Goal: Check status: Check status

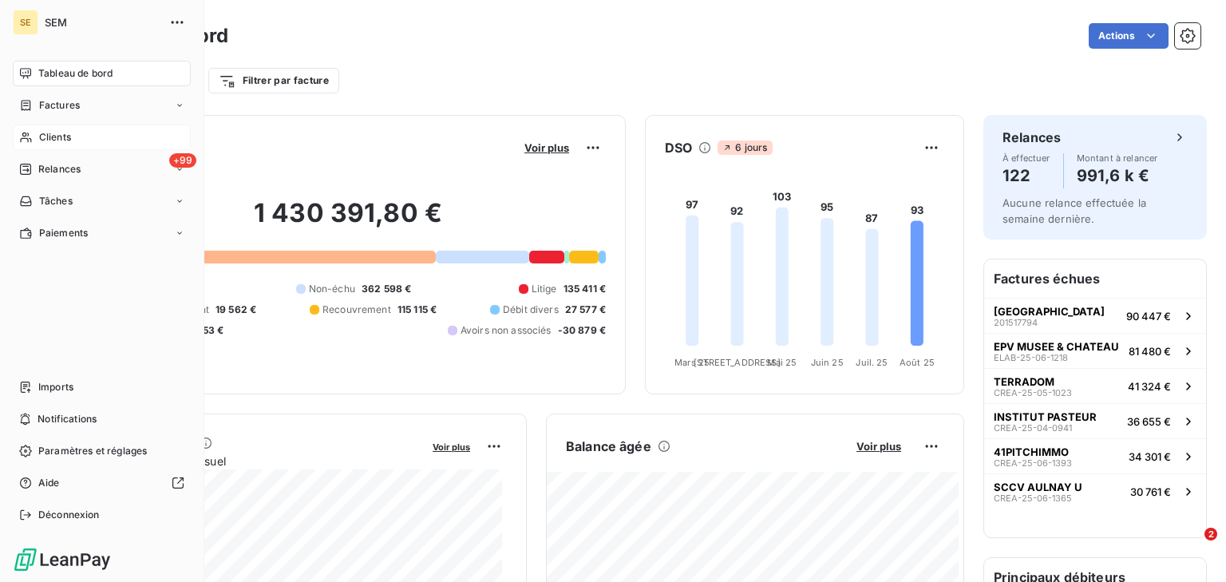
click at [91, 133] on div "Clients" at bounding box center [102, 137] width 178 height 26
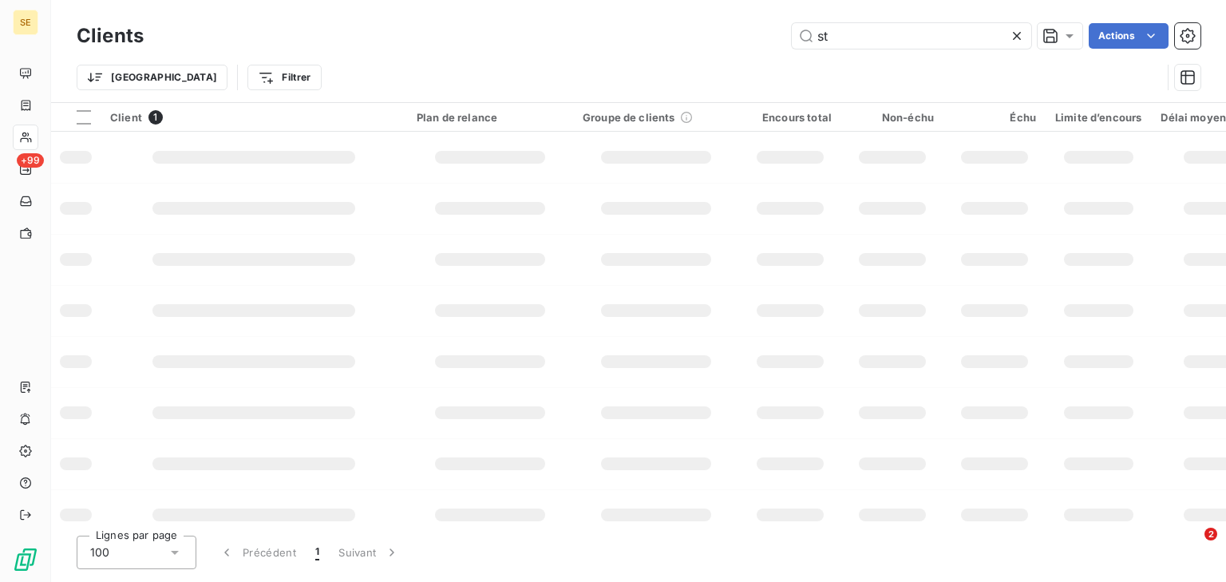
type input "s"
type input "v"
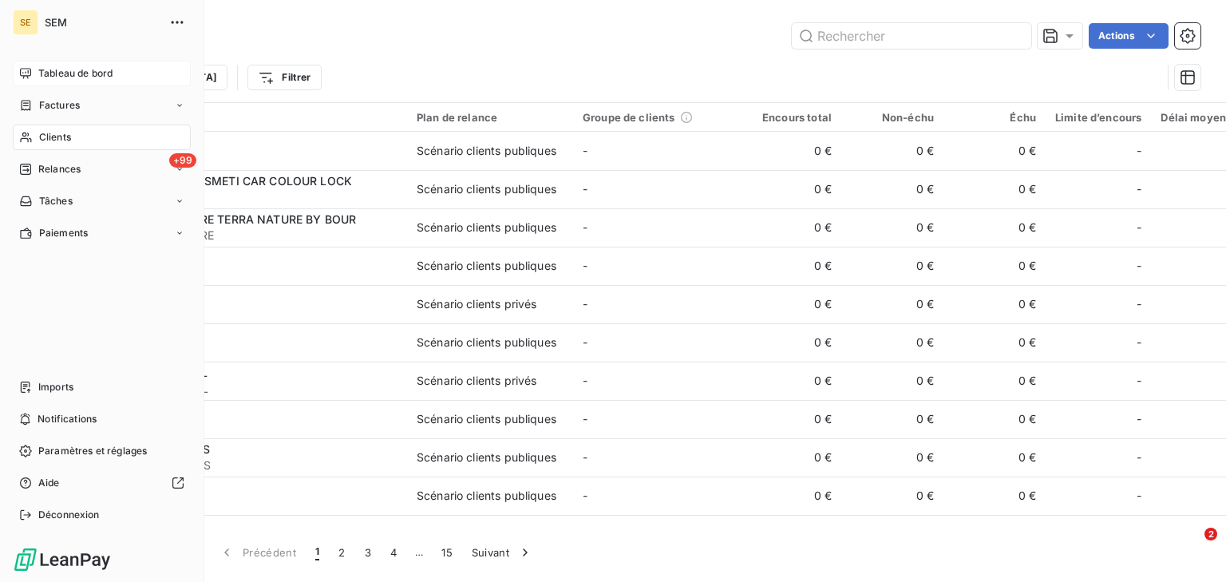
click at [95, 64] on div "Tableau de bord" at bounding box center [102, 74] width 178 height 26
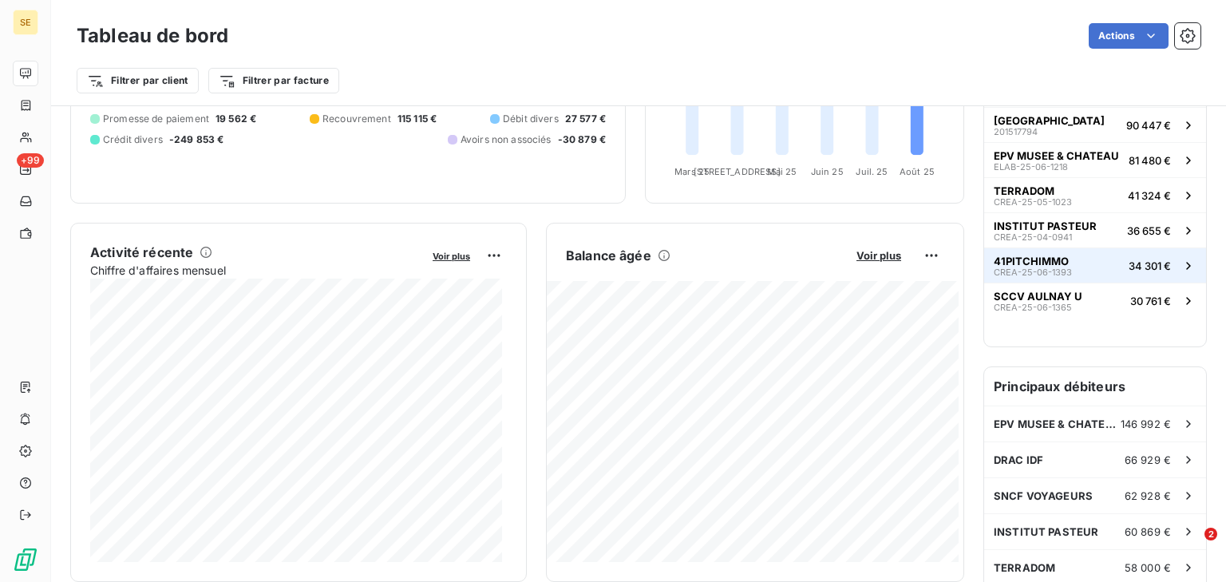
scroll to position [192, 0]
click at [878, 252] on span "Voir plus" at bounding box center [878, 255] width 45 height 13
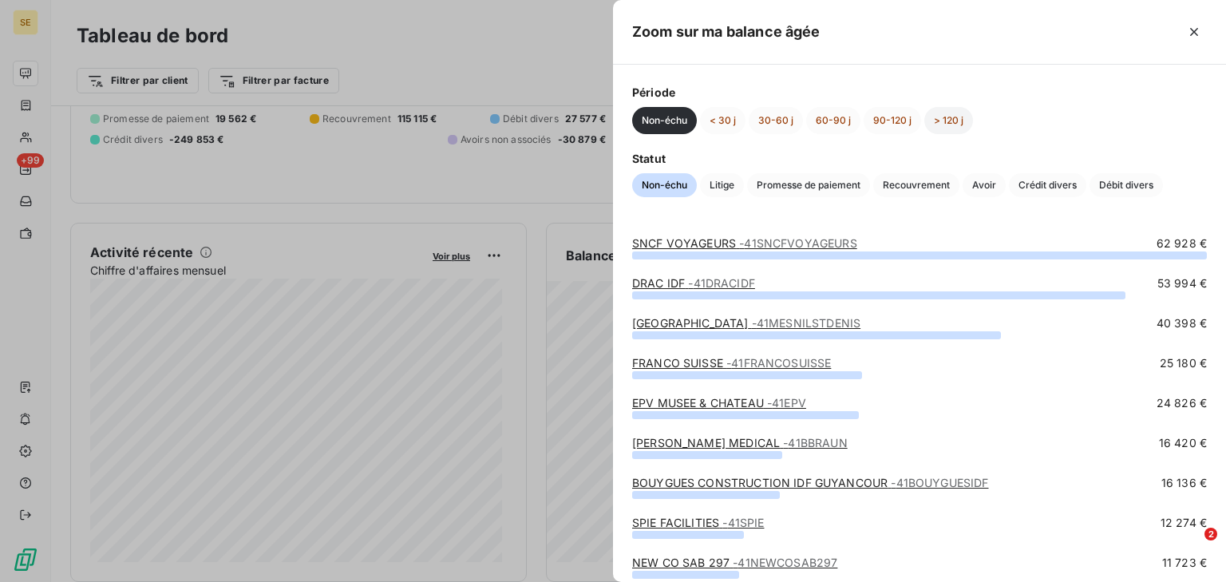
click at [942, 113] on button "> 120 j" at bounding box center [948, 120] width 49 height 27
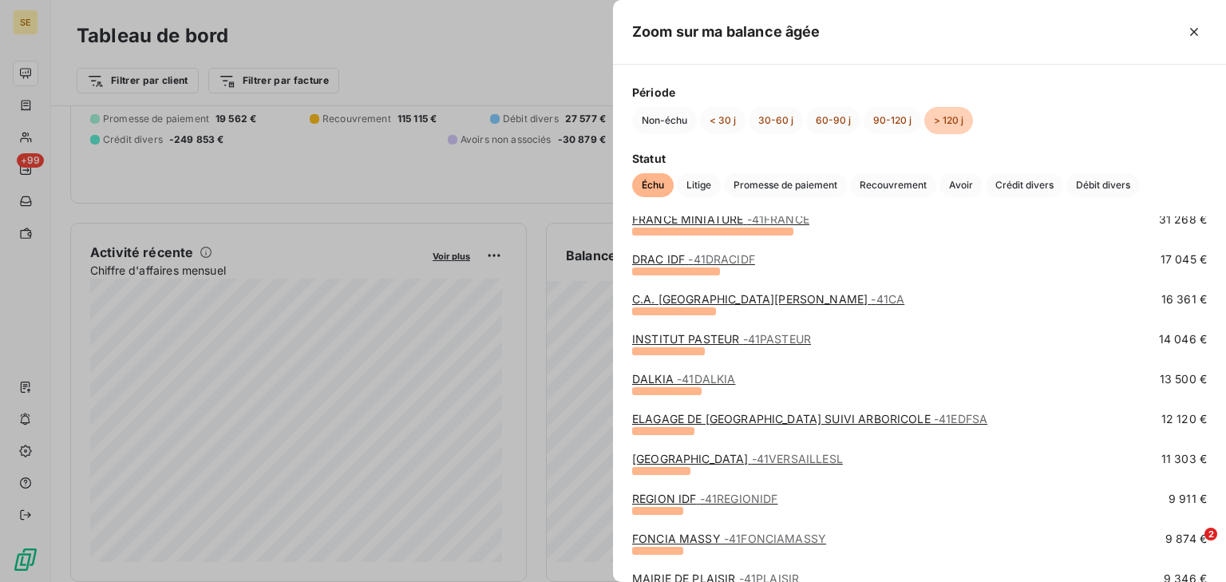
scroll to position [319, 0]
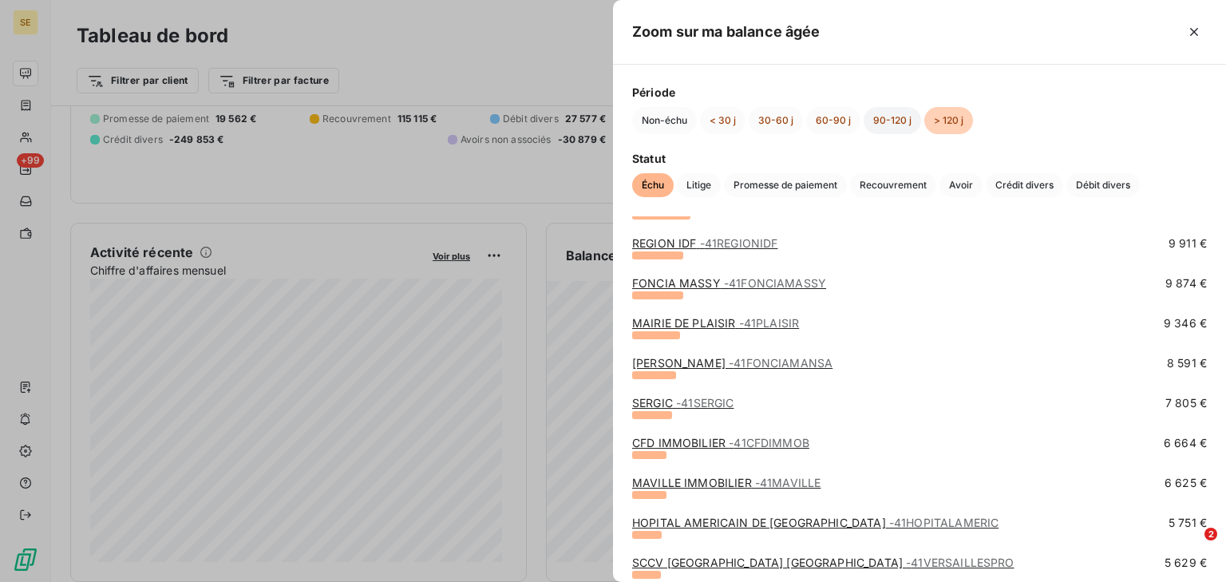
click at [874, 124] on button "90-120 j" at bounding box center [891, 120] width 57 height 27
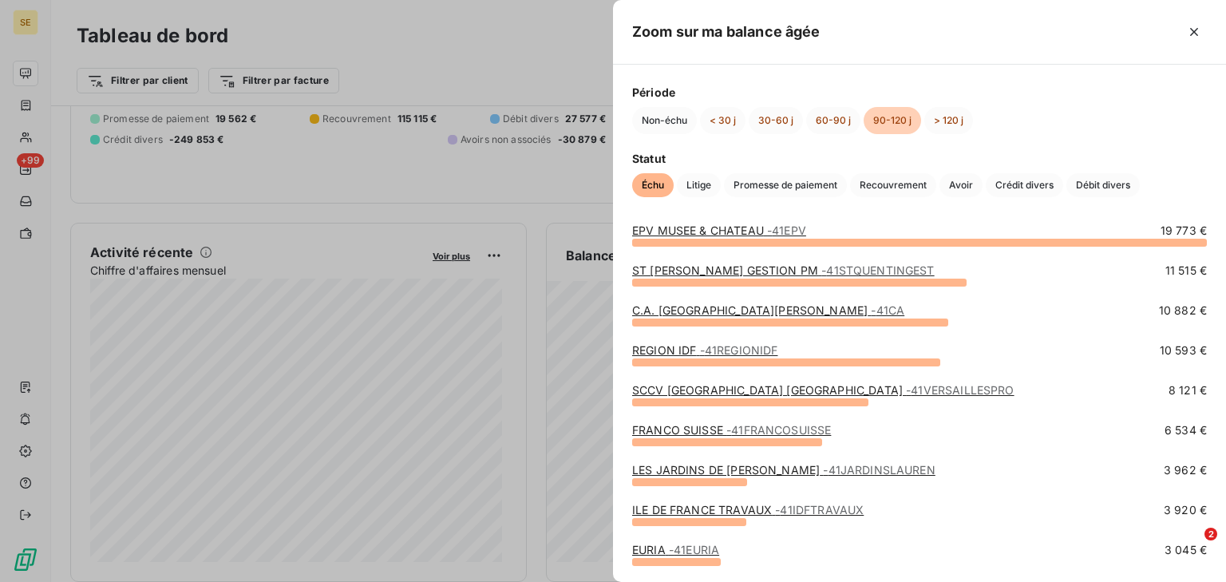
scroll to position [0, 0]
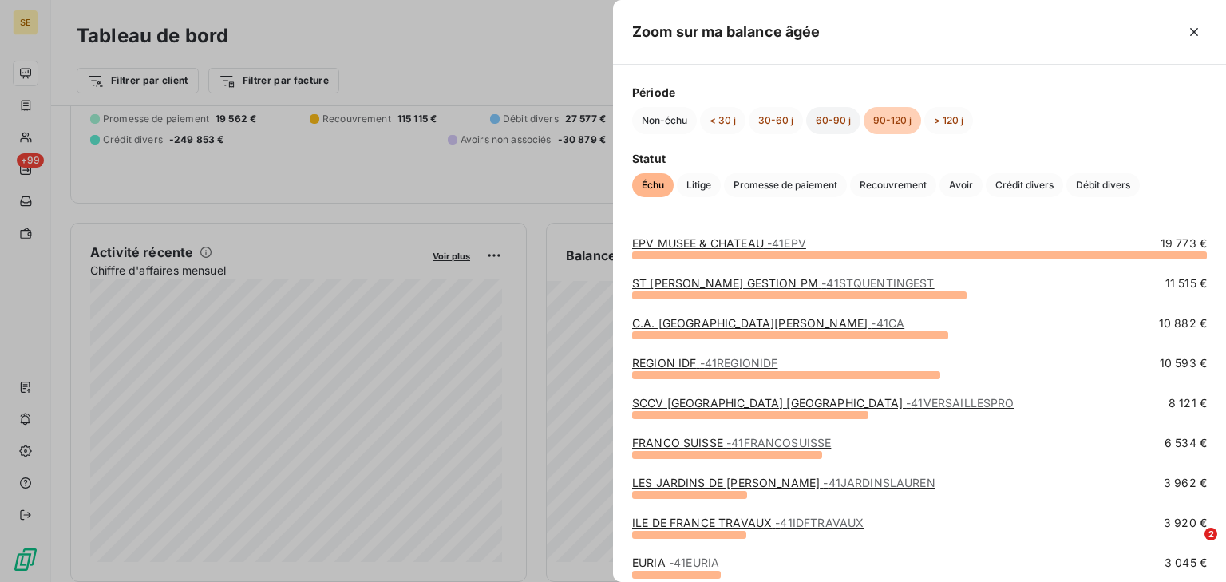
click at [839, 117] on button "60-90 j" at bounding box center [833, 120] width 54 height 27
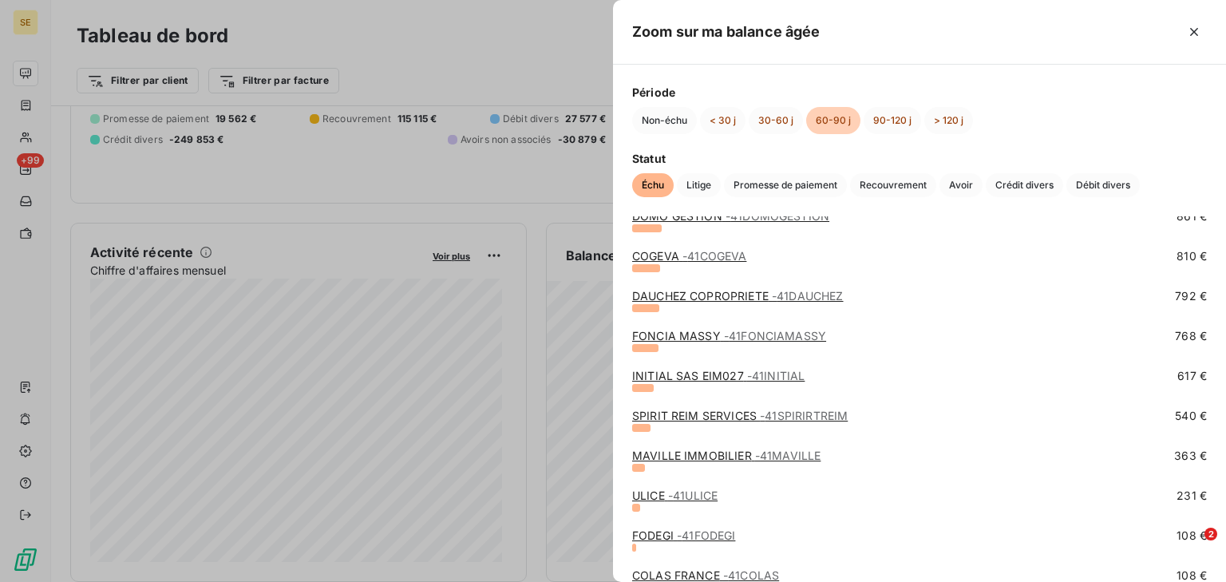
scroll to position [447, 0]
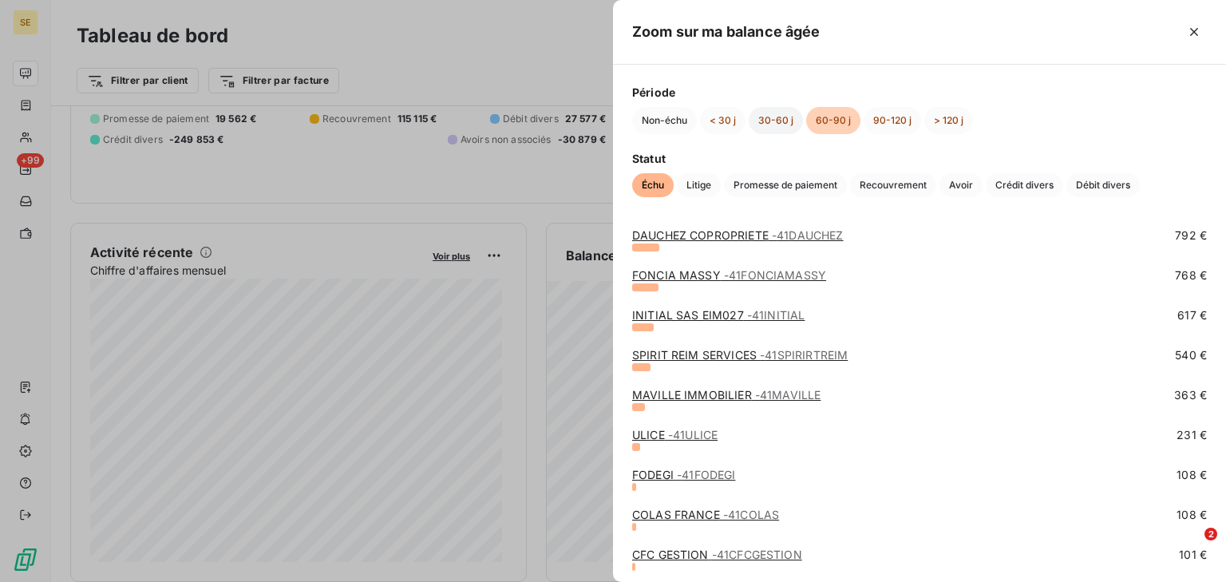
click at [788, 129] on button "30-60 j" at bounding box center [776, 120] width 54 height 27
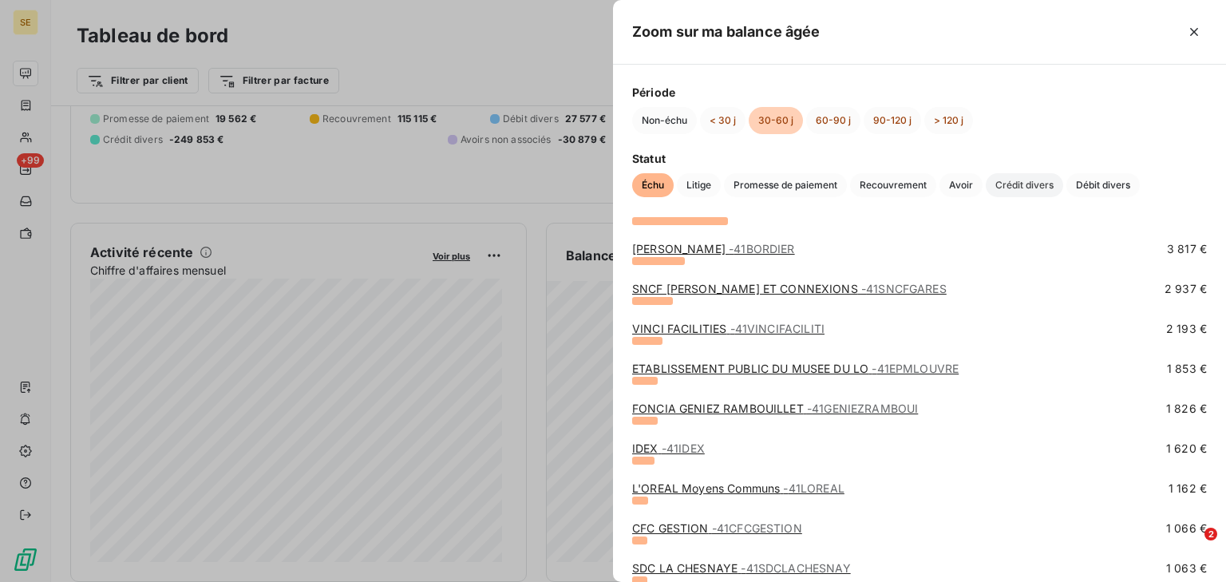
scroll to position [319, 0]
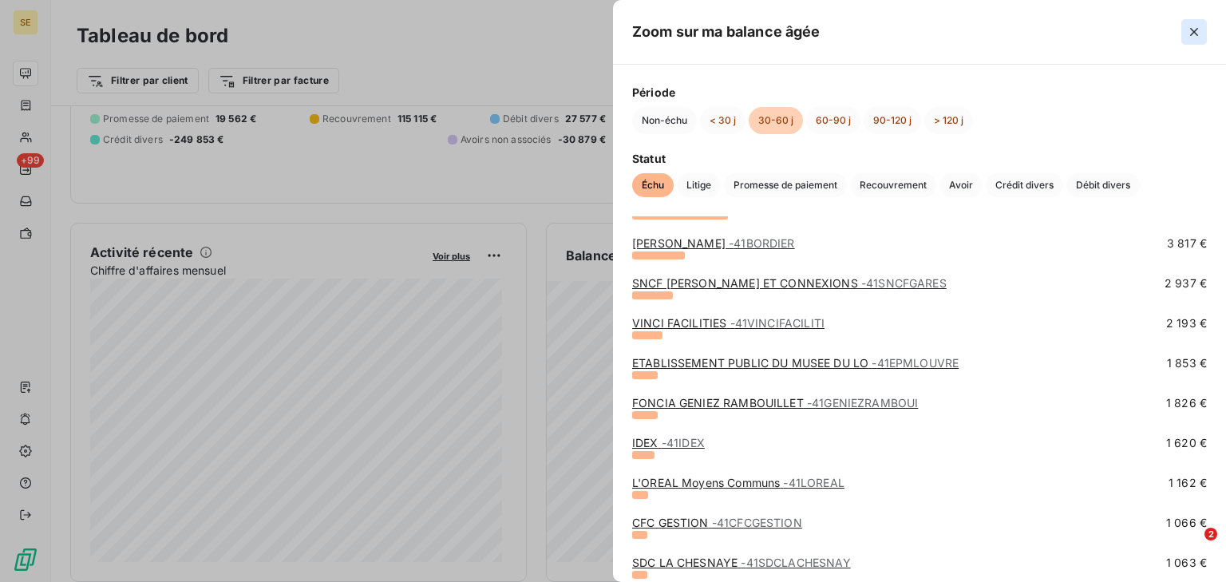
click at [1191, 28] on icon "button" at bounding box center [1194, 32] width 16 height 16
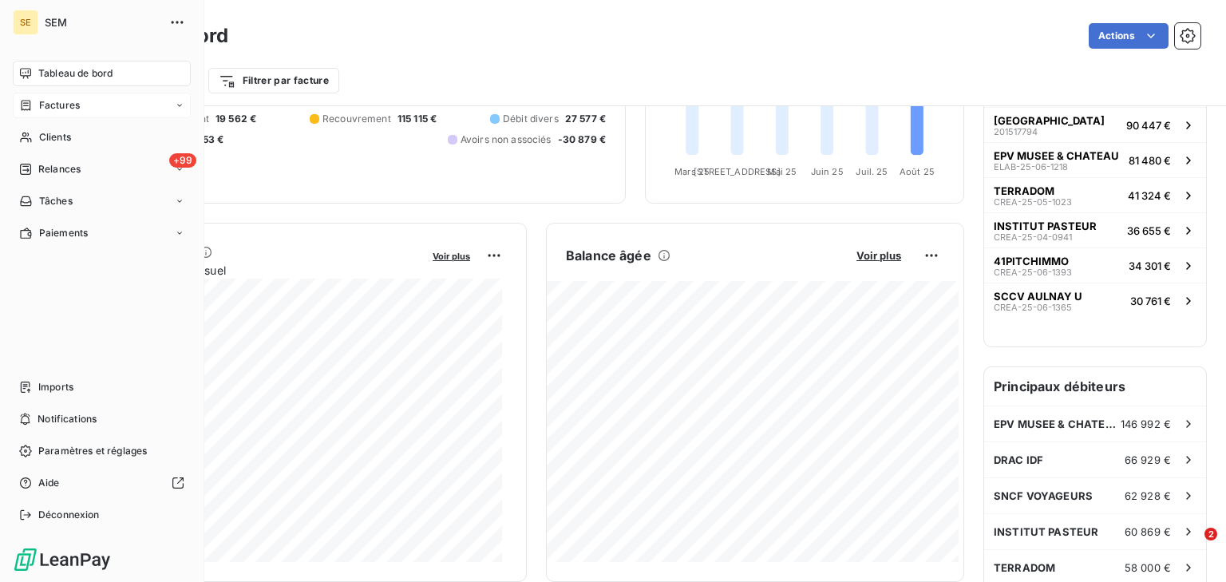
click at [59, 114] on div "Factures" at bounding box center [102, 106] width 178 height 26
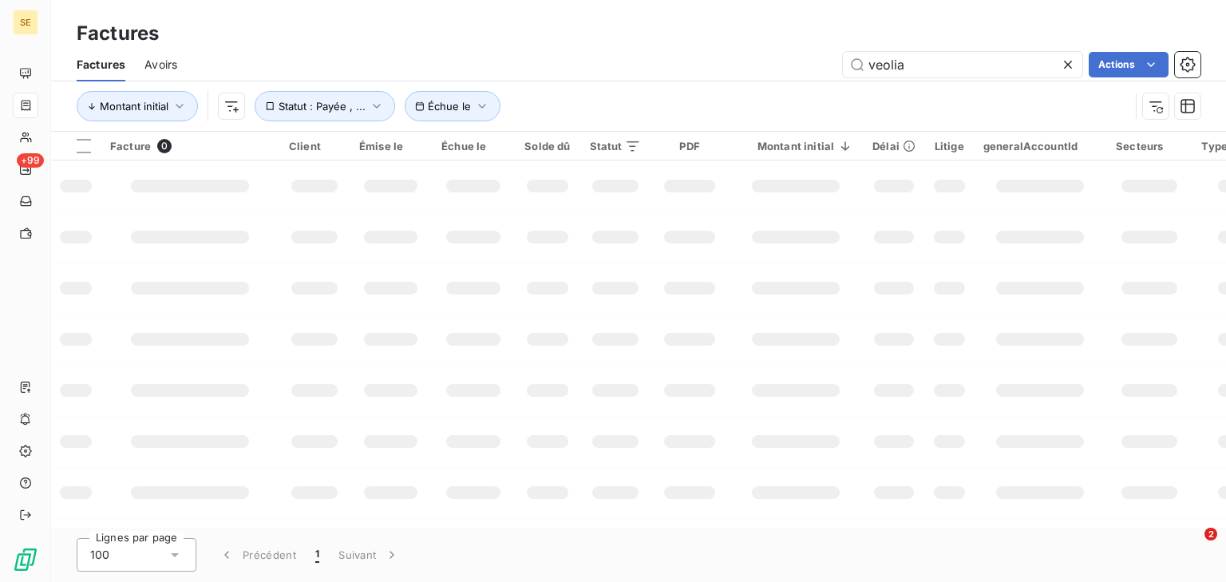
click at [1066, 65] on icon at bounding box center [1068, 65] width 8 height 8
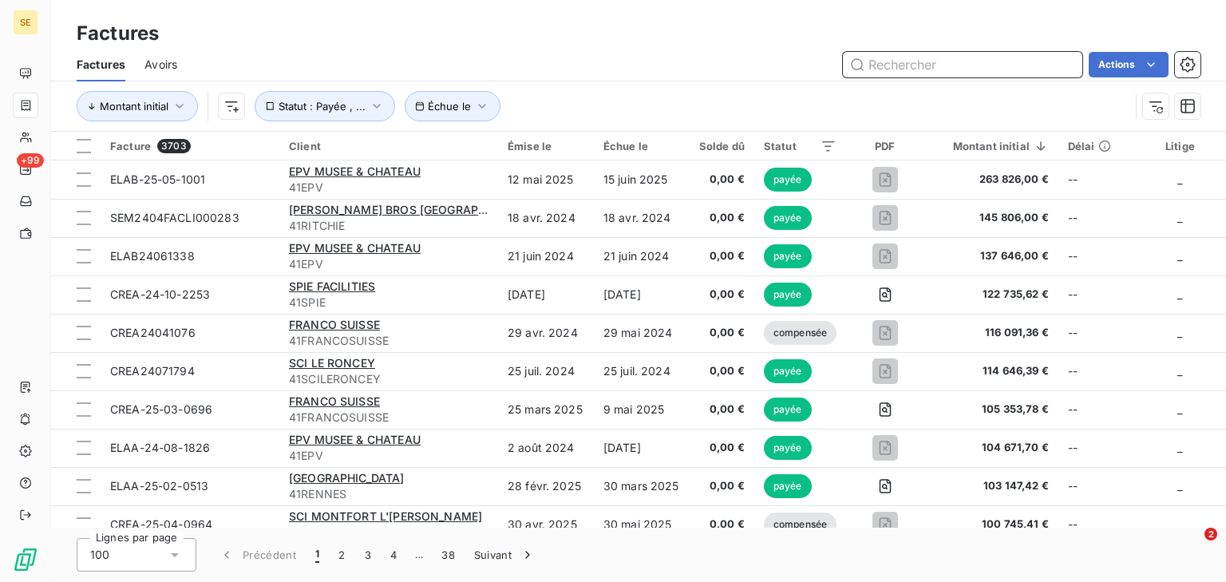
click at [906, 64] on input "text" at bounding box center [962, 65] width 239 height 26
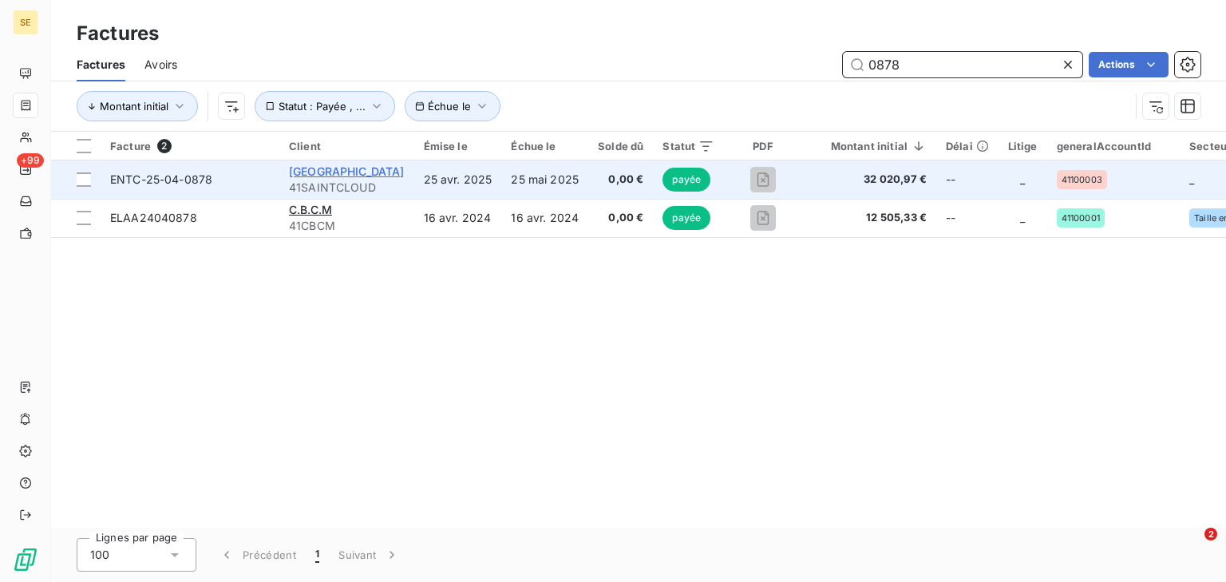
type input "0878"
click at [334, 172] on span "[GEOGRAPHIC_DATA]" at bounding box center [347, 171] width 116 height 14
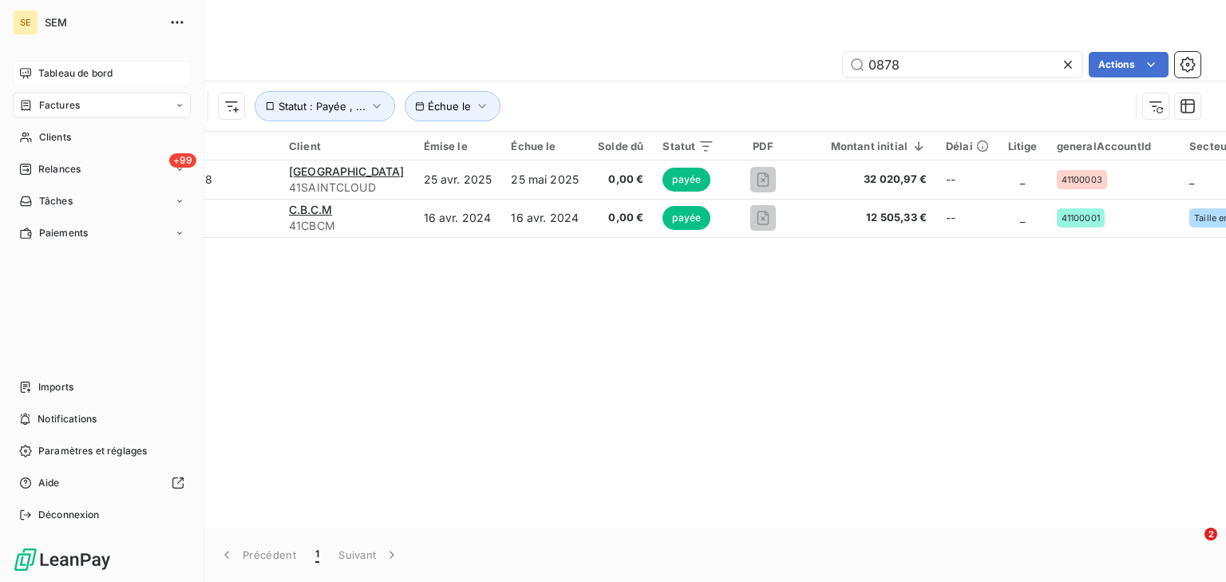
click at [82, 77] on span "Tableau de bord" at bounding box center [75, 73] width 74 height 14
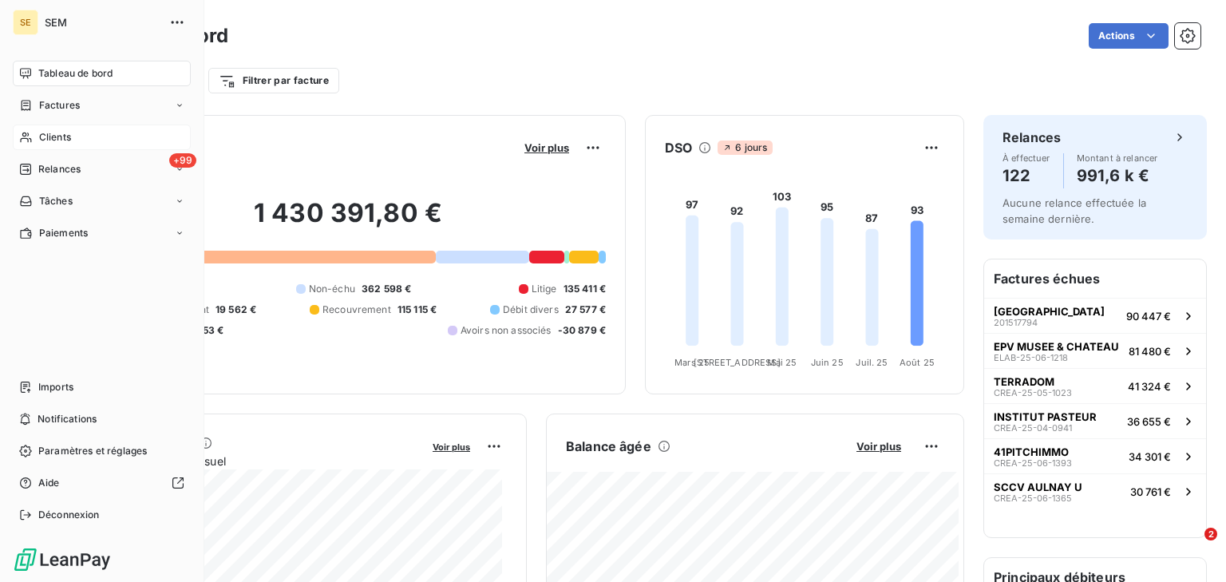
click at [51, 140] on span "Clients" at bounding box center [55, 137] width 32 height 14
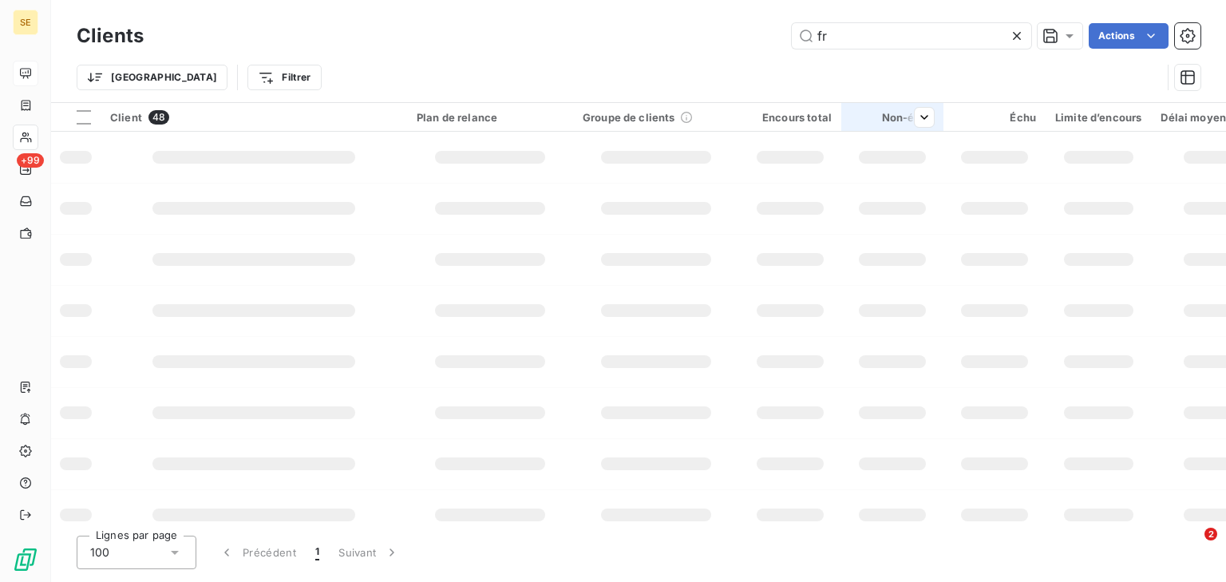
type input "f"
type input "s"
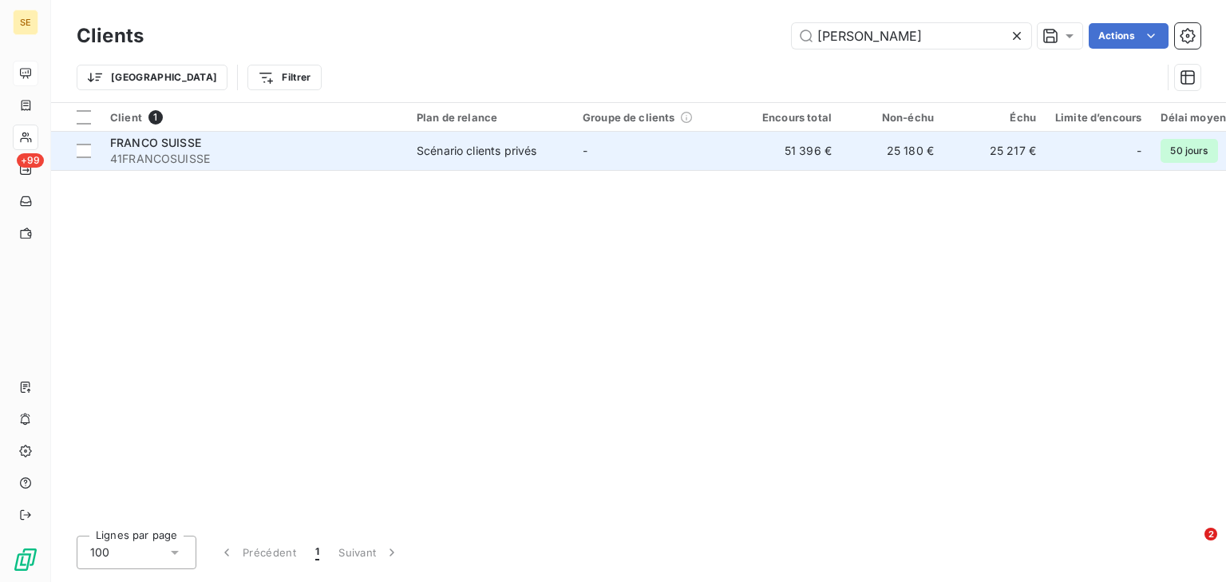
type input "[PERSON_NAME]"
click at [370, 151] on span "41FRANCOSUISSE" at bounding box center [253, 159] width 287 height 16
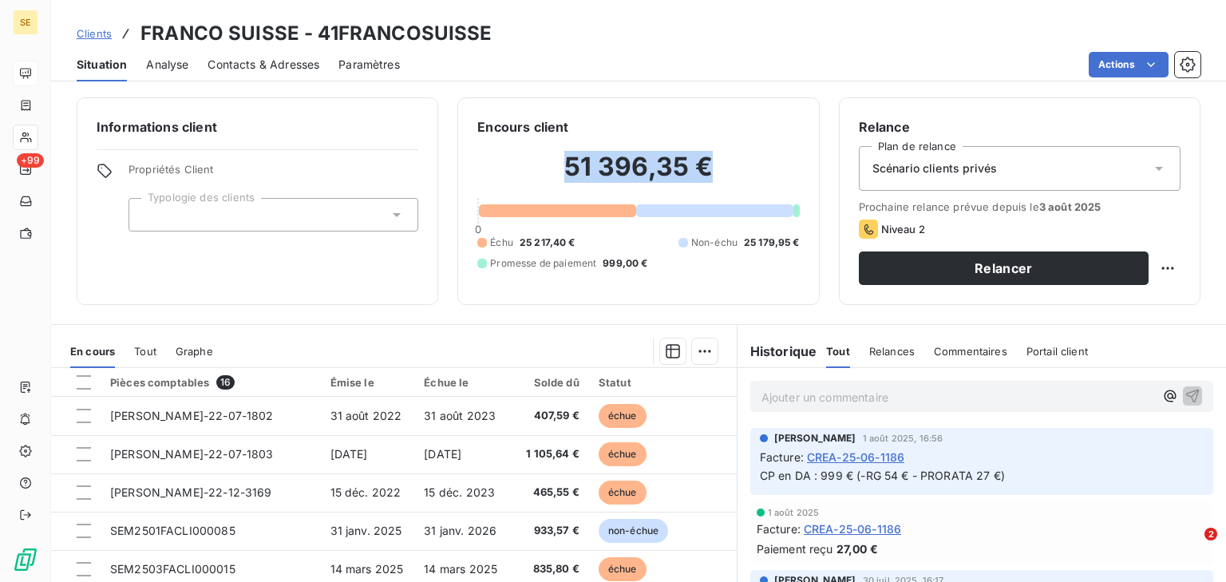
drag, startPoint x: 545, startPoint y: 166, endPoint x: 713, endPoint y: 173, distance: 167.7
click at [713, 173] on h2 "51 396,35 €" at bounding box center [638, 175] width 322 height 48
click at [488, 102] on div "Encours client 51 396,35 € 0 Échu 25 217,40 € Non-échu 25 179,95 € Promesse de …" at bounding box center [637, 200] width 361 height 207
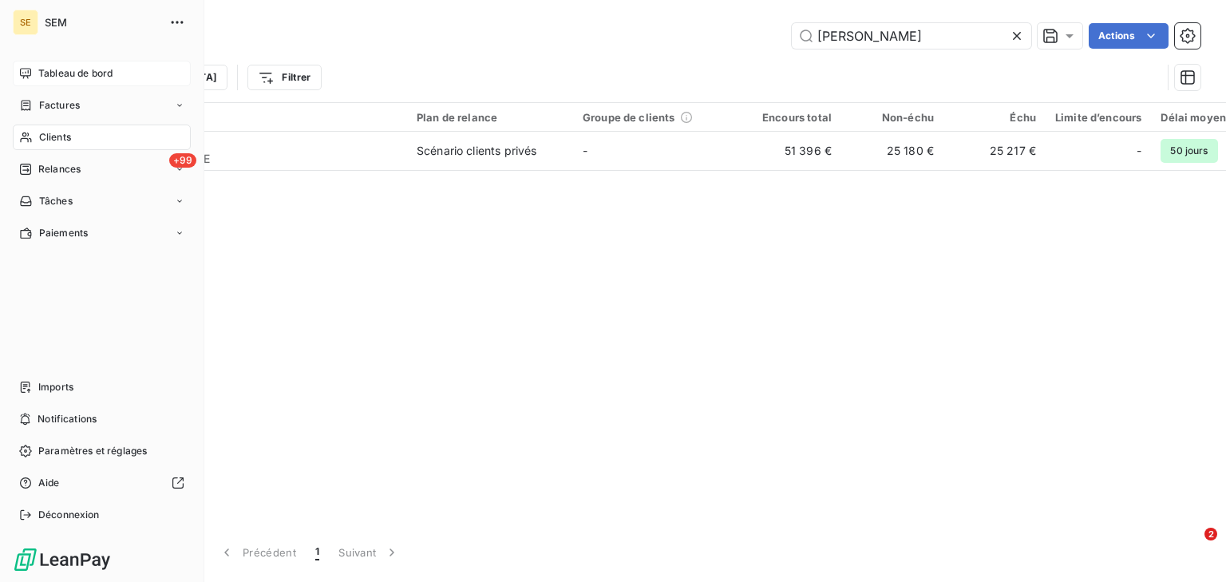
click at [37, 77] on div "Tableau de bord" at bounding box center [102, 74] width 178 height 26
